Goal: Task Accomplishment & Management: Complete application form

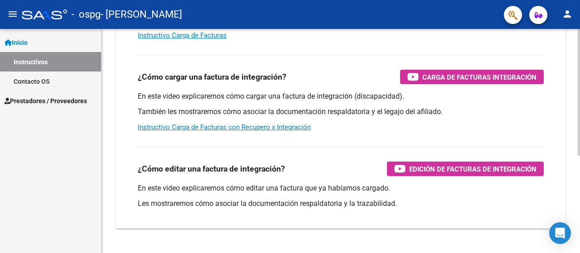
scroll to position [172, 0]
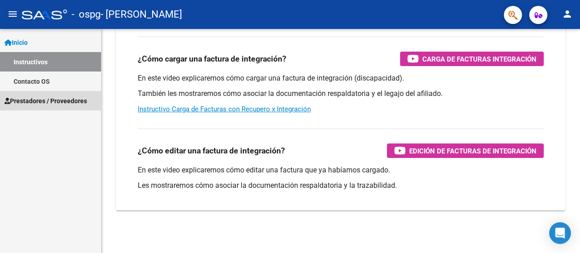
click at [33, 101] on span "Prestadores / Proveedores" at bounding box center [46, 101] width 82 height 10
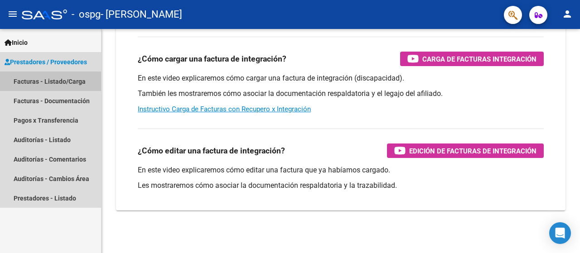
click at [29, 81] on link "Facturas - Listado/Carga" at bounding box center [50, 81] width 101 height 19
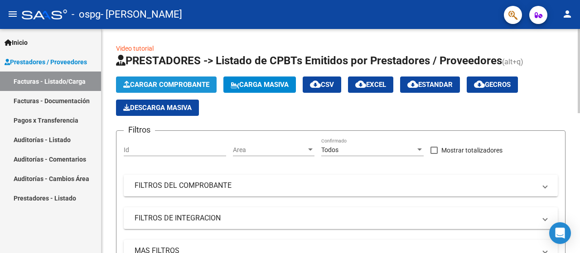
click at [175, 86] on span "Cargar Comprobante" at bounding box center [166, 85] width 86 height 8
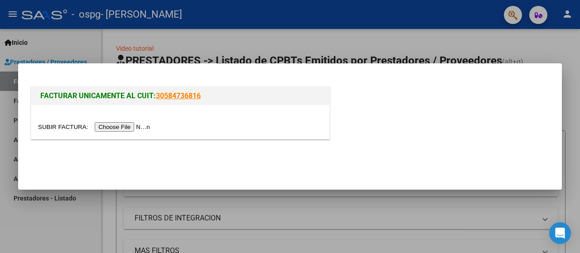
click at [135, 126] on input "file" at bounding box center [95, 127] width 115 height 10
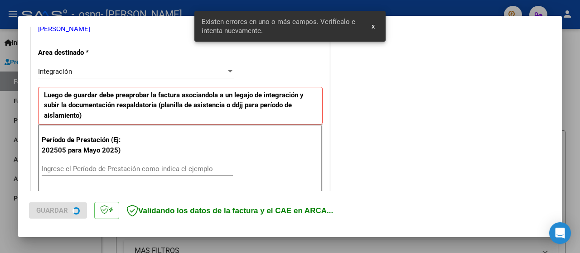
scroll to position [225, 0]
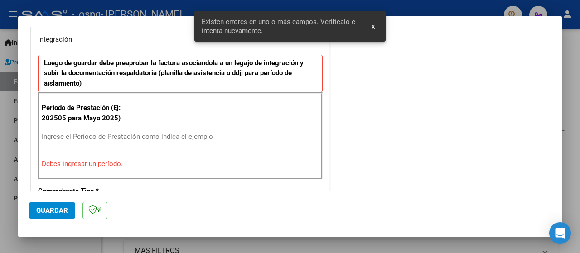
click at [372, 26] on span "x" at bounding box center [373, 26] width 3 height 8
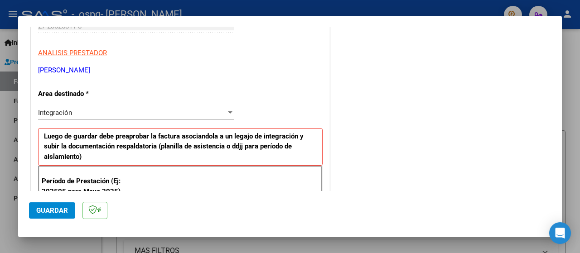
scroll to position [181, 0]
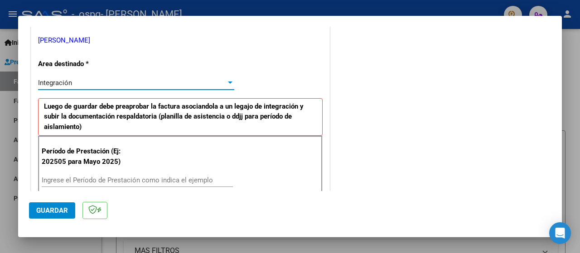
click at [228, 83] on div at bounding box center [230, 83] width 5 height 2
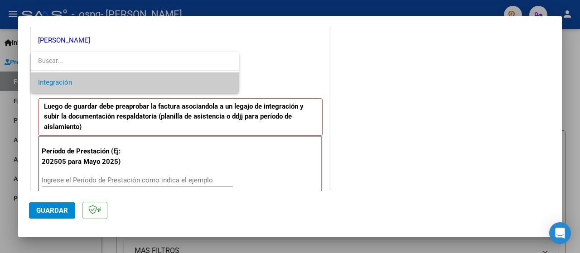
click at [98, 66] on input "dropdown search" at bounding box center [135, 60] width 208 height 19
click at [411, 90] on div at bounding box center [290, 126] width 580 height 253
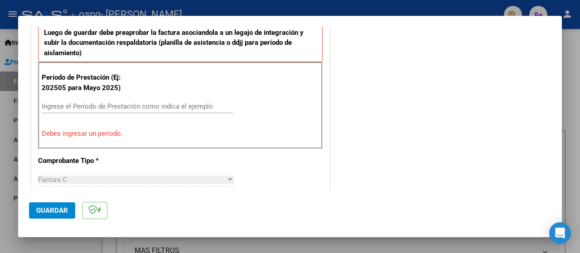
scroll to position [272, 0]
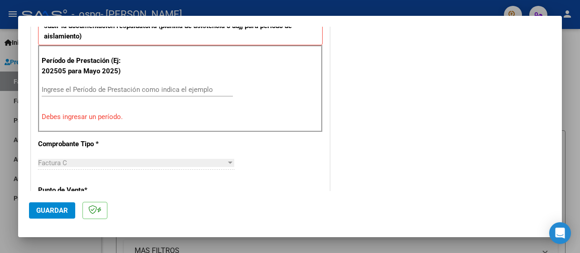
click at [151, 87] on input "Ingrese el Período de Prestación como indica el ejemplo" at bounding box center [137, 90] width 191 height 8
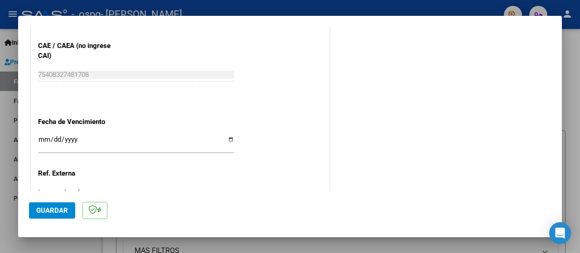
scroll to position [589, 0]
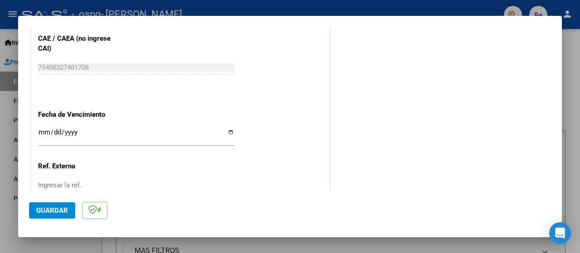
type input "202509"
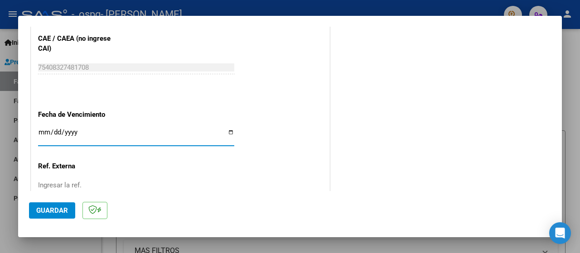
click at [230, 129] on input "Ingresar la fecha" at bounding box center [136, 136] width 196 height 14
type input "[DATE]"
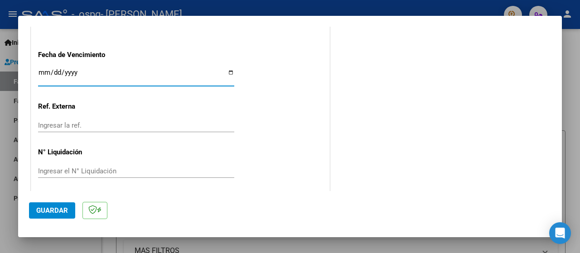
scroll to position [651, 0]
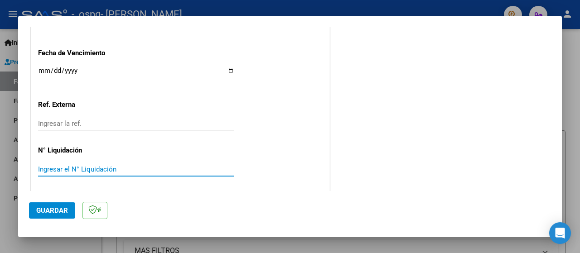
click at [65, 167] on input "Ingresar el N° Liquidación" at bounding box center [136, 169] width 196 height 8
paste input "9896488"
click at [57, 166] on input "9896488" at bounding box center [136, 169] width 196 height 8
type input "98964.88"
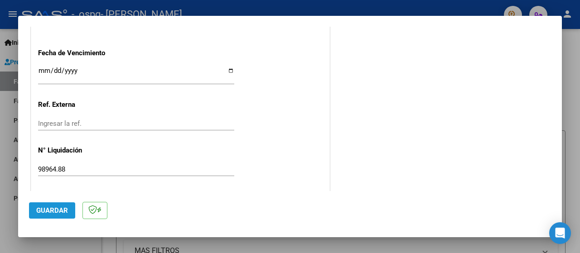
click at [58, 214] on span "Guardar" at bounding box center [52, 211] width 32 height 8
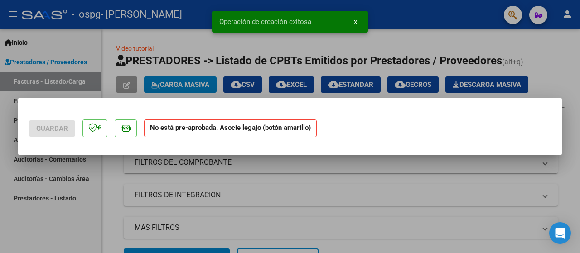
scroll to position [0, 0]
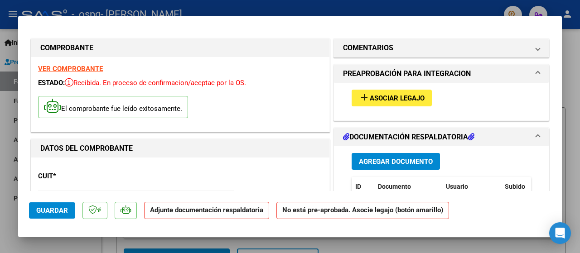
click at [356, 22] on span "x" at bounding box center [355, 22] width 3 height 8
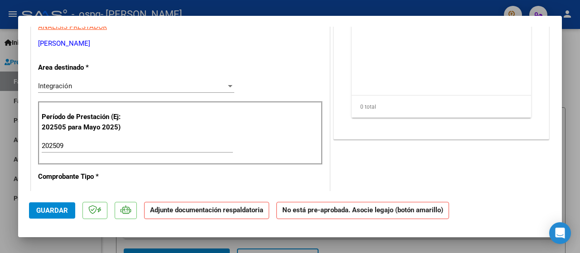
scroll to position [91, 0]
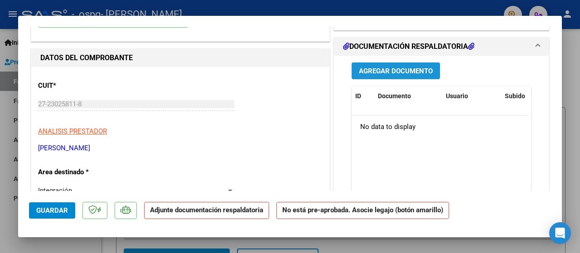
click at [426, 73] on span "Agregar Documento" at bounding box center [396, 71] width 74 height 8
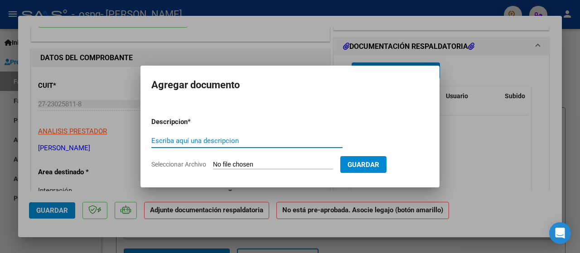
click at [208, 139] on input "Escriba aquí una descripcion" at bounding box center [246, 141] width 191 height 8
type input "planilla de asistencia"
click at [232, 166] on input "Seleccionar Archivo" at bounding box center [273, 165] width 120 height 9
type input "C:\fakepath\[PERSON_NAME] [DATE].pdf"
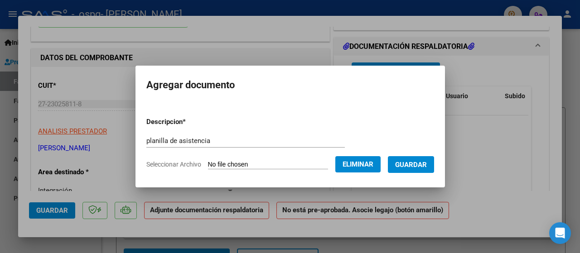
click at [415, 165] on span "Guardar" at bounding box center [411, 165] width 32 height 8
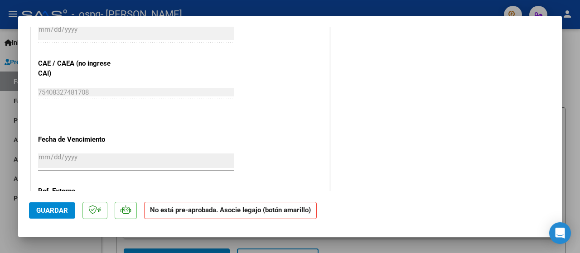
scroll to position [631, 0]
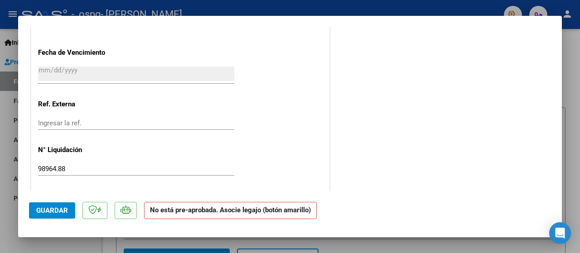
click at [48, 212] on span "Guardar" at bounding box center [52, 211] width 32 height 8
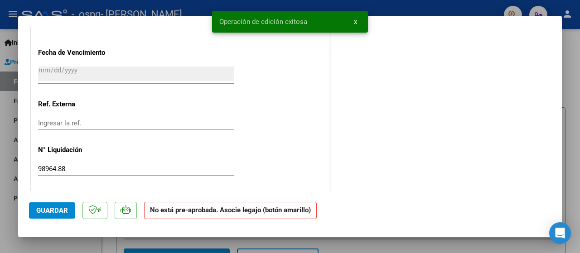
click at [354, 20] on span "x" at bounding box center [355, 22] width 3 height 8
